Goal: Task Accomplishment & Management: Manage account settings

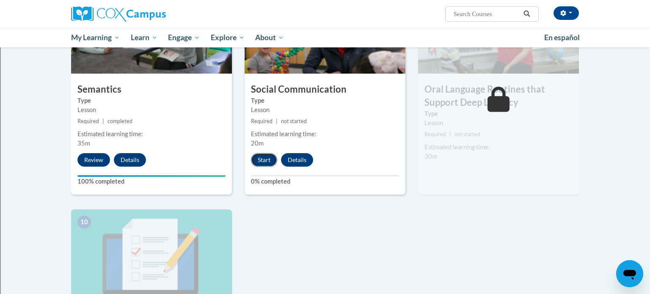
click at [268, 159] on button "Start" at bounding box center [264, 160] width 26 height 14
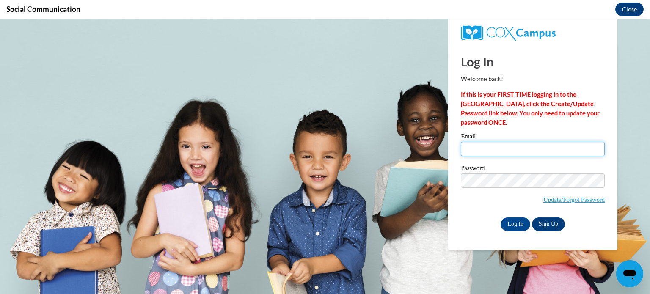
click at [505, 145] on input "Email" at bounding box center [533, 149] width 144 height 14
type input "[EMAIL_ADDRESS][DOMAIN_NAME]"
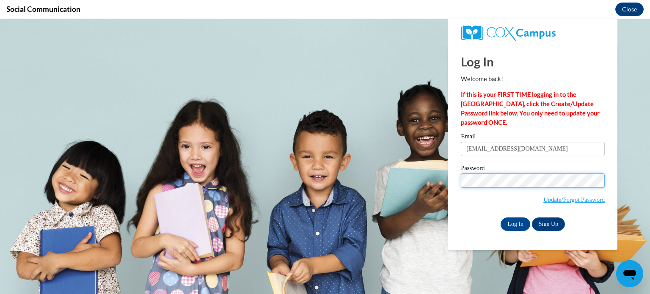
click at [500, 217] on input "Log In" at bounding box center [515, 224] width 30 height 14
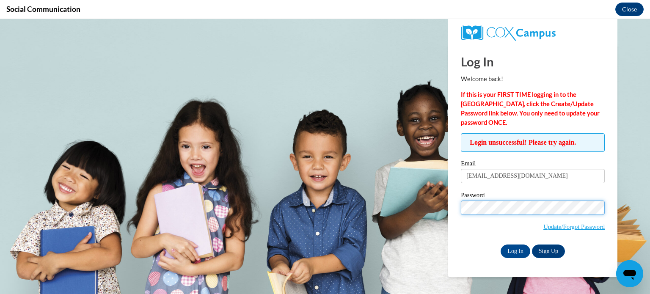
click at [500, 244] on input "Log In" at bounding box center [515, 251] width 30 height 14
